Goal: Navigation & Orientation: Go to known website

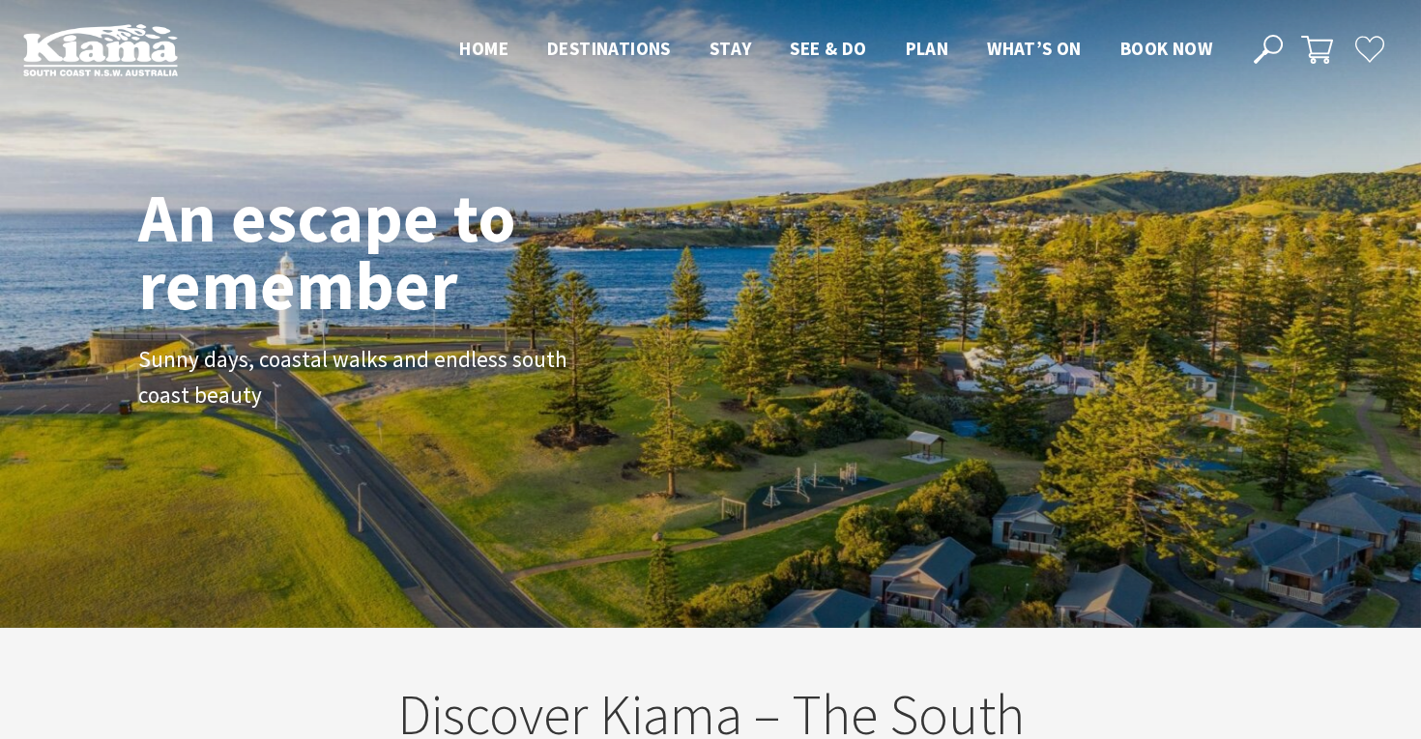
scroll to position [277, 1406]
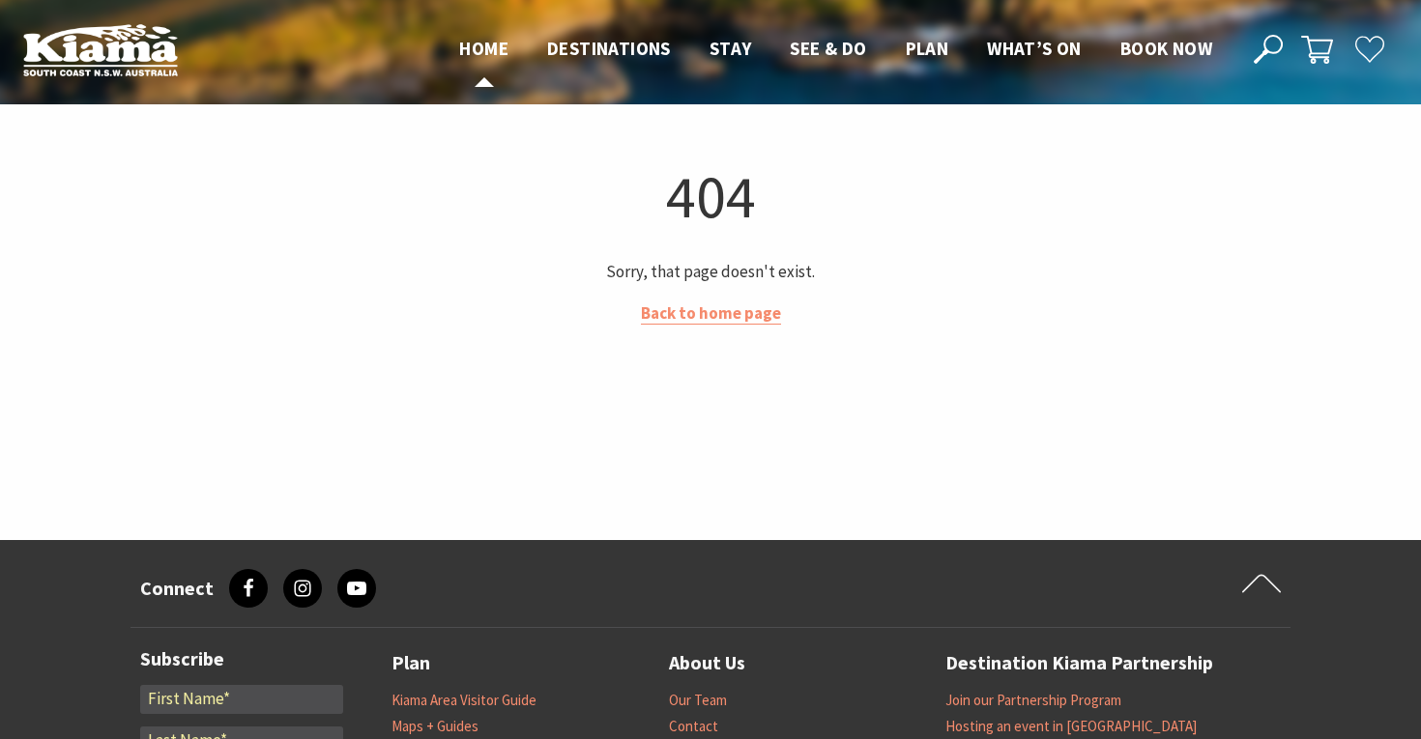
click at [488, 55] on span "Home" at bounding box center [483, 48] width 49 height 23
click at [130, 49] on img at bounding box center [100, 49] width 155 height 53
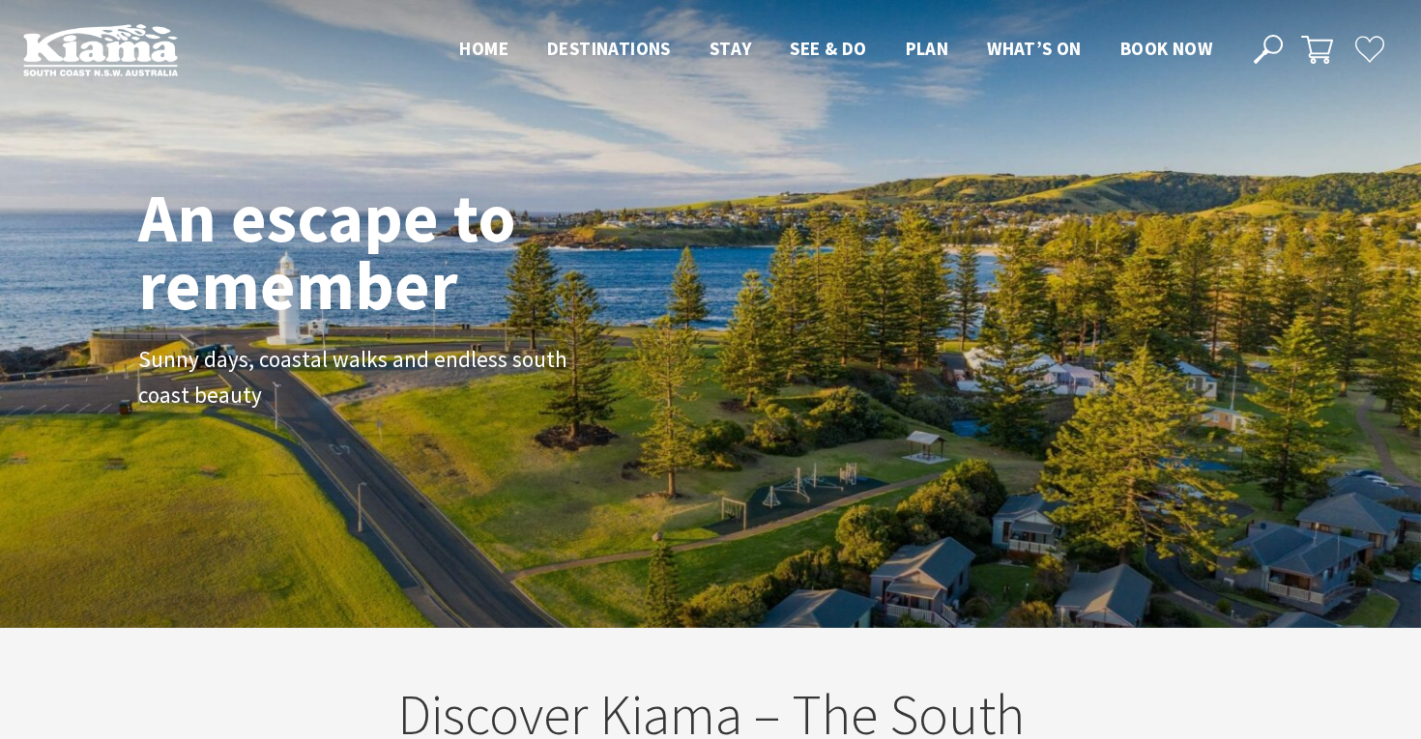
scroll to position [287, 1406]
